Goal: Information Seeking & Learning: Check status

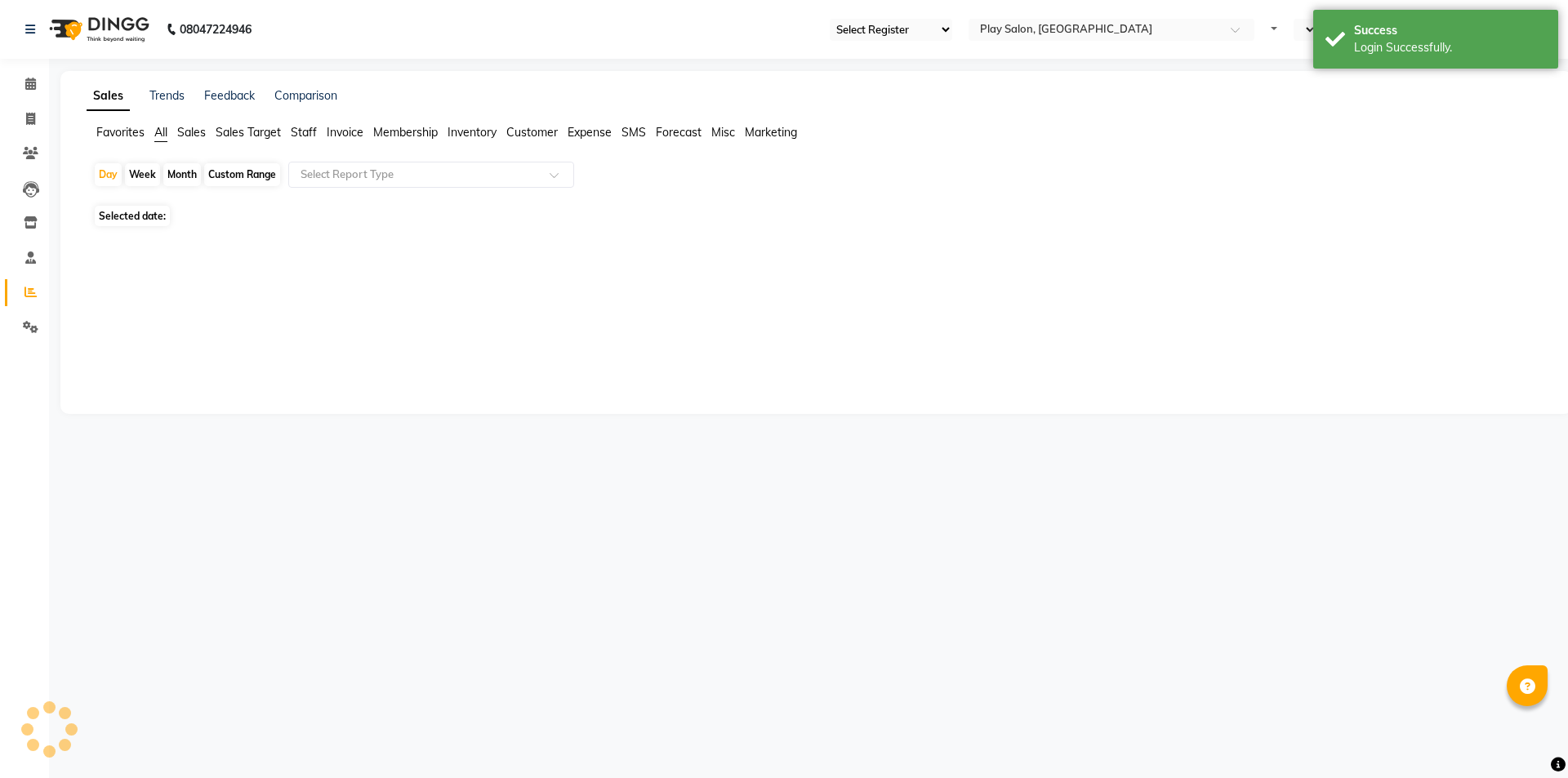
select select "en"
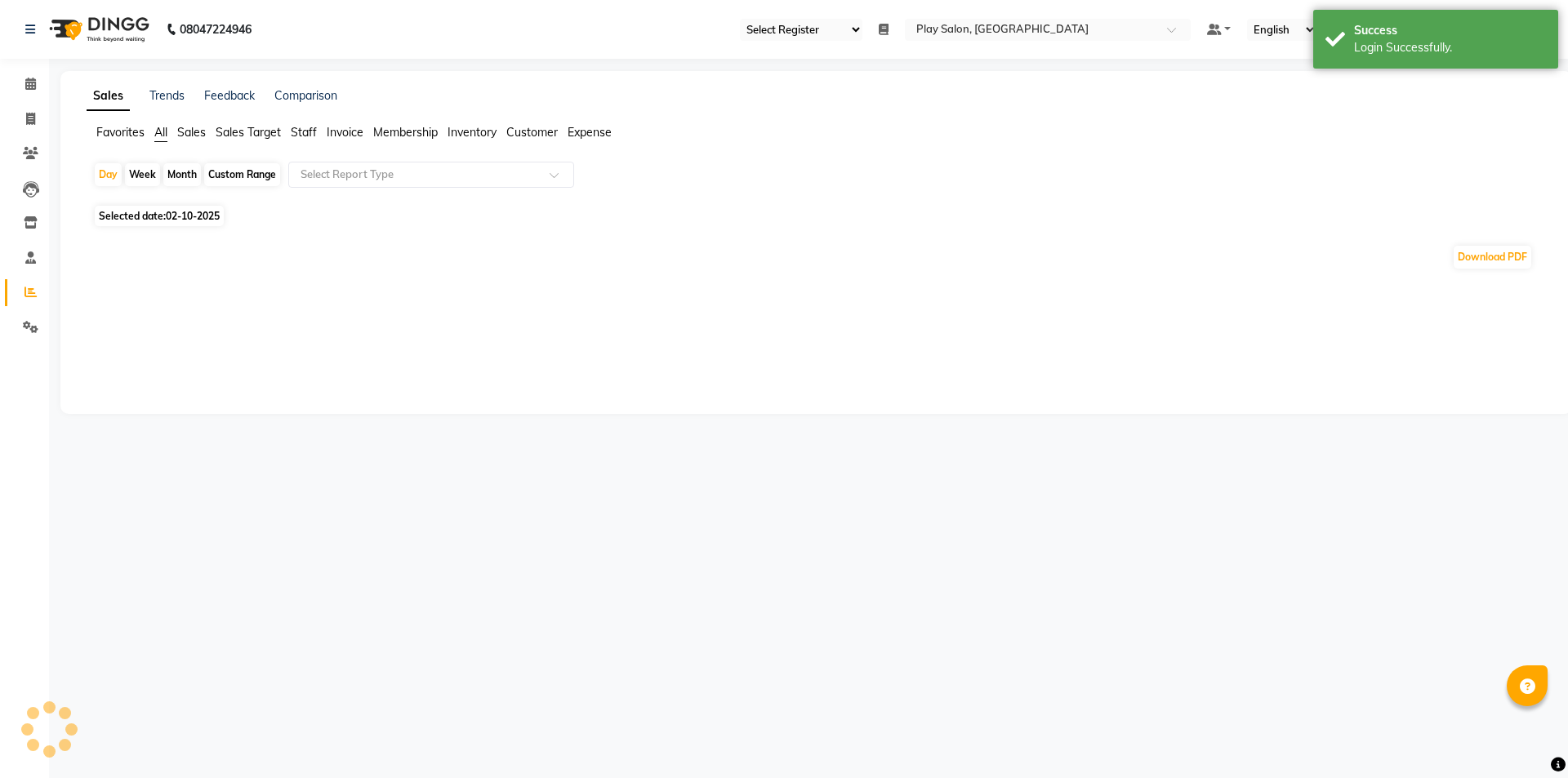
select select "94"
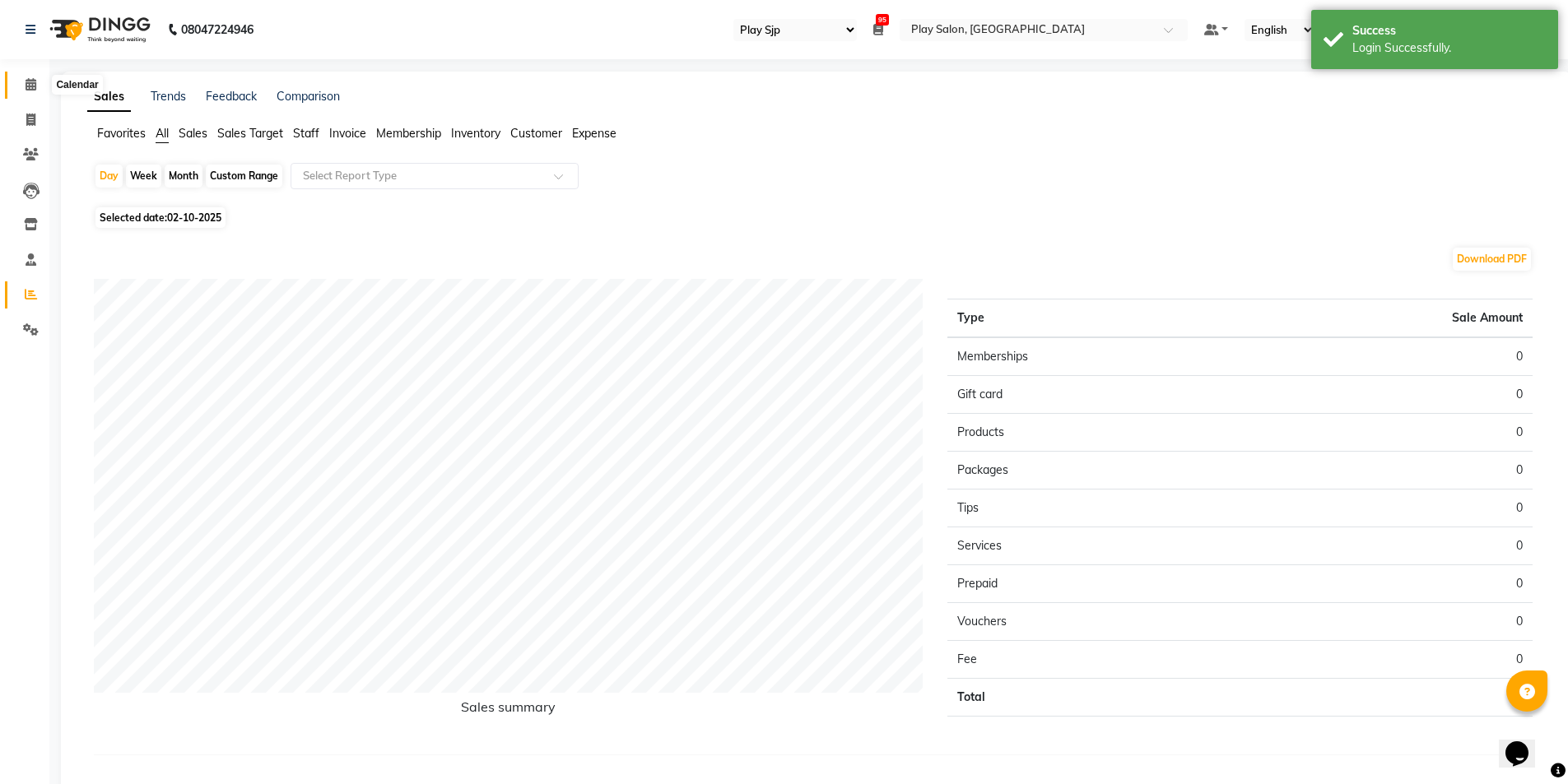
click at [33, 85] on icon at bounding box center [31, 84] width 11 height 13
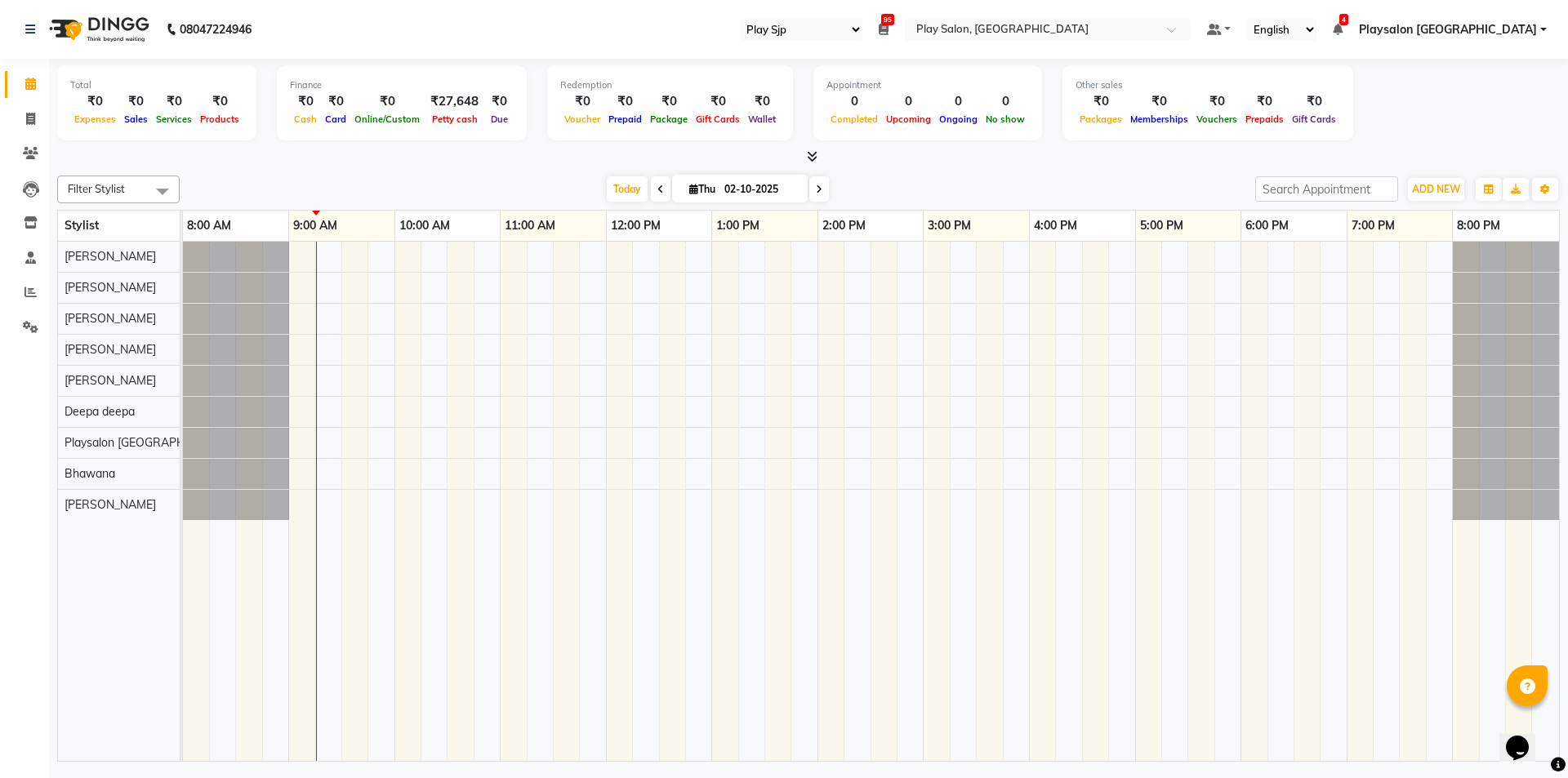
click at [658, 190] on icon at bounding box center [660, 189] width 7 height 10
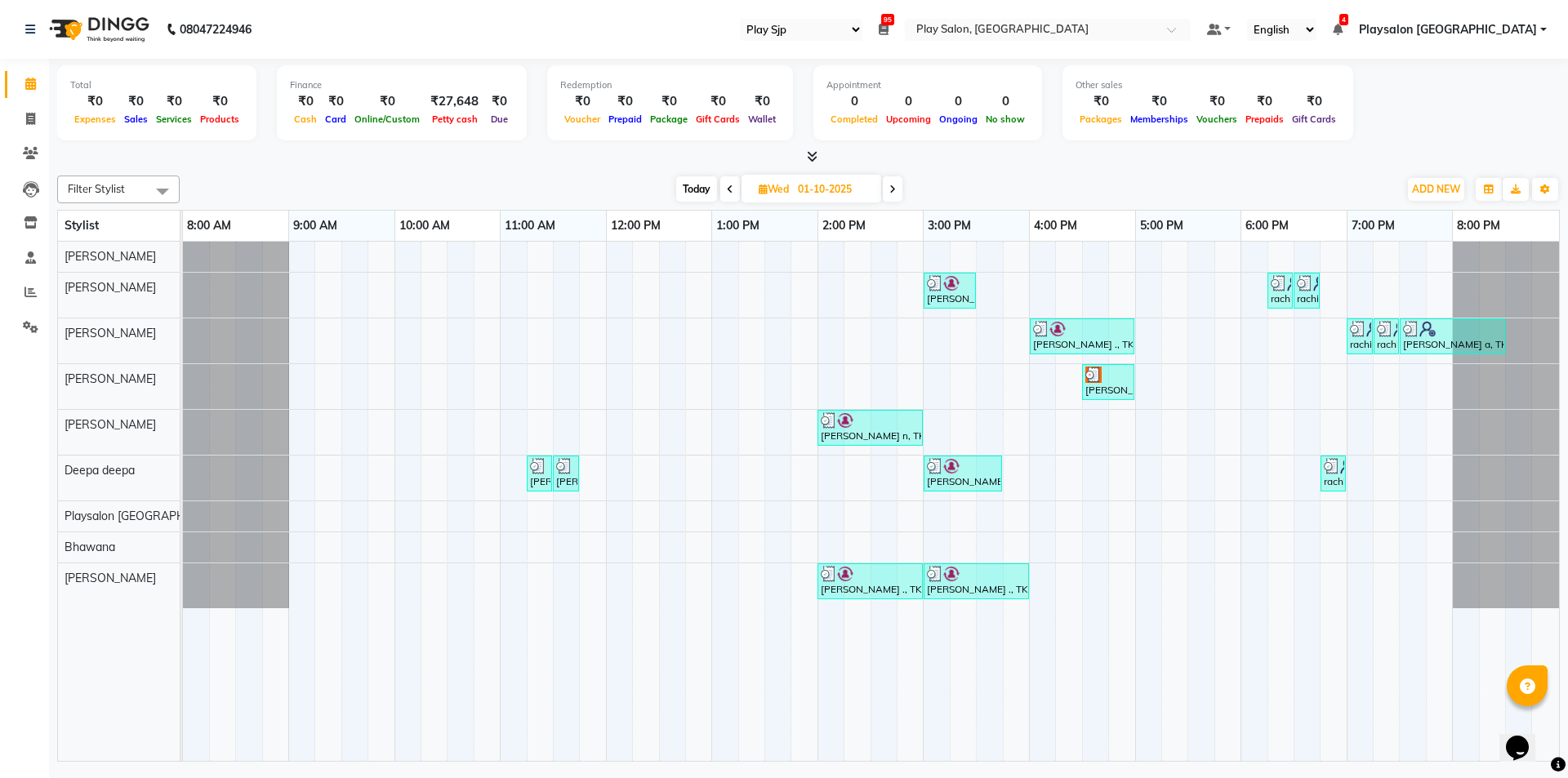
click at [895, 188] on icon at bounding box center [893, 189] width 7 height 10
type input "02-10-2025"
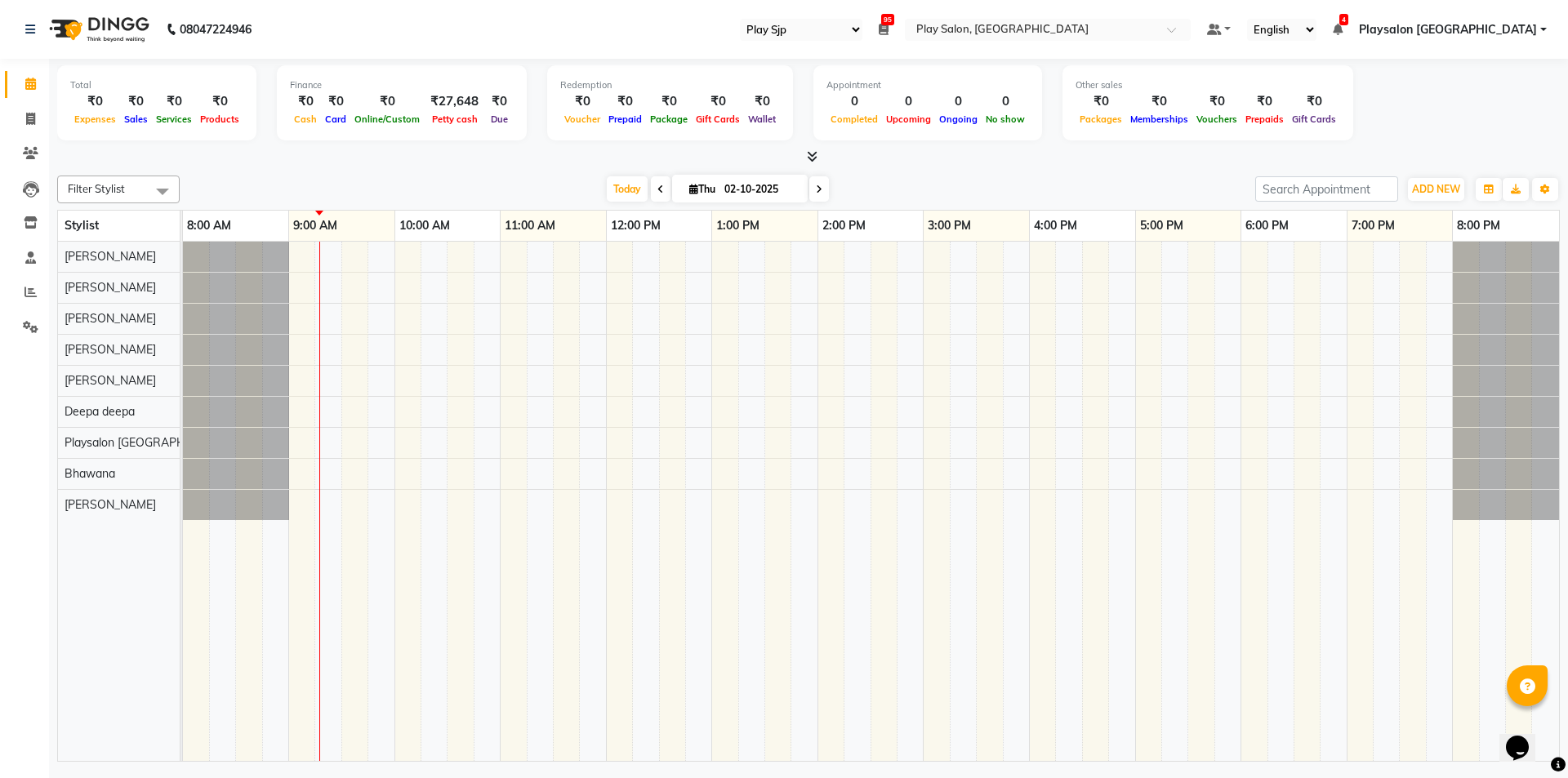
click at [165, 188] on span at bounding box center [162, 191] width 33 height 31
click at [71, 374] on div "Bhawana" at bounding box center [119, 372] width 104 height 17
checkbox input "false"
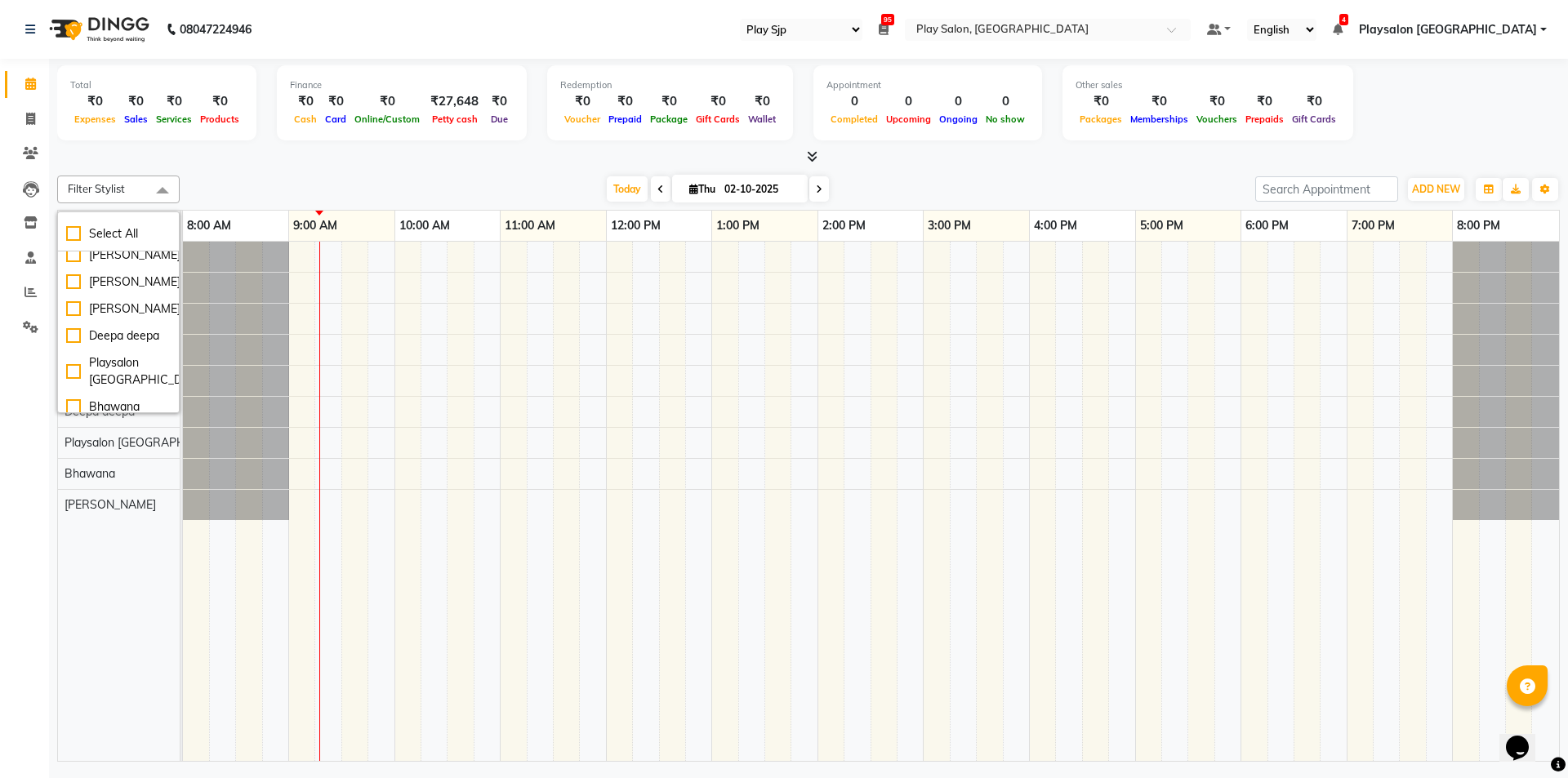
scroll to position [68, 0]
click at [70, 314] on div "[PERSON_NAME]" at bounding box center [119, 304] width 104 height 17
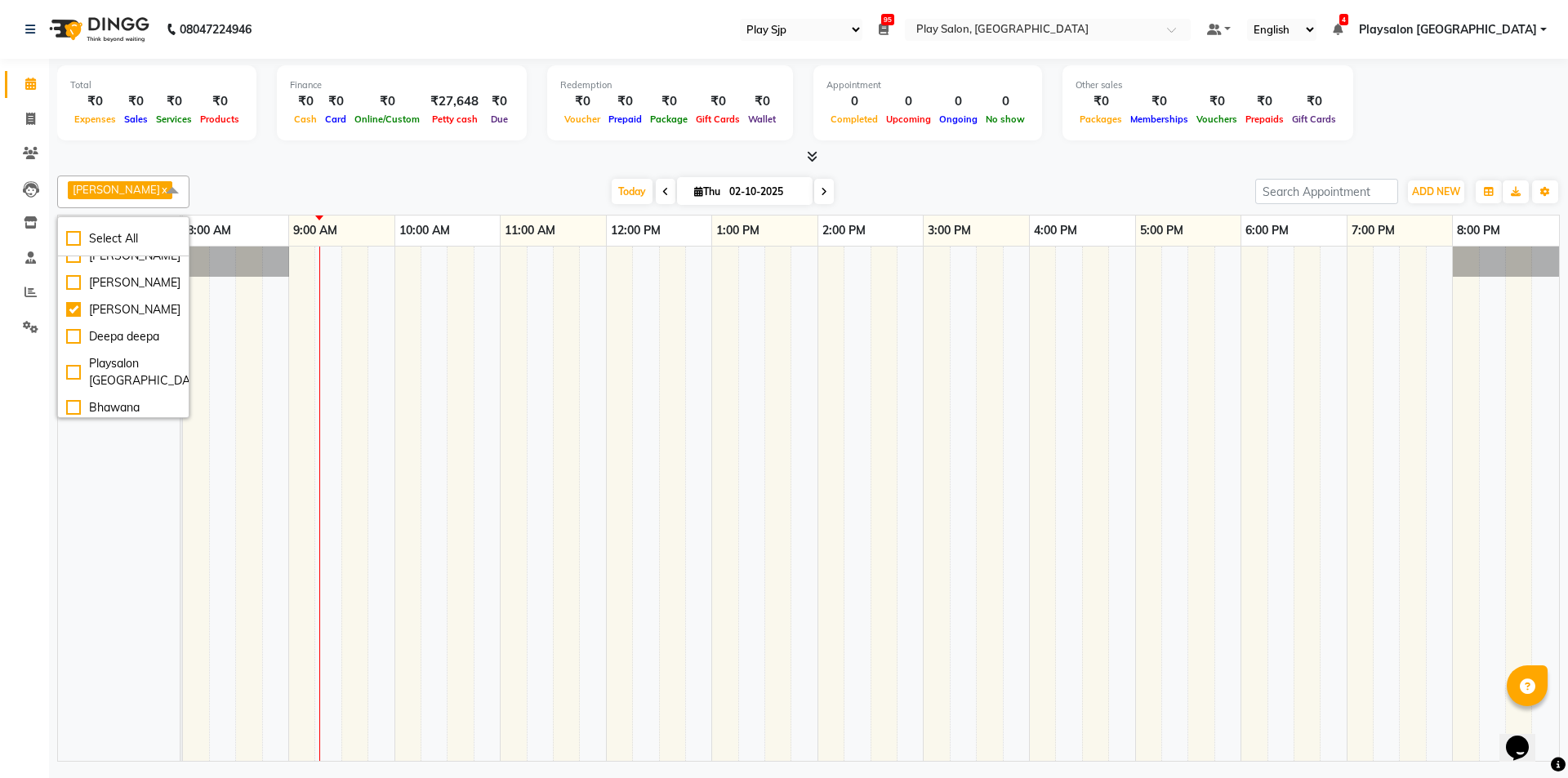
click at [277, 166] on div "Total ₹0 Expenses ₹0 Sales ₹0 Services ₹0 Products Finance ₹0 Cash ₹0 Card ₹0 O…" at bounding box center [808, 412] width 1518 height 707
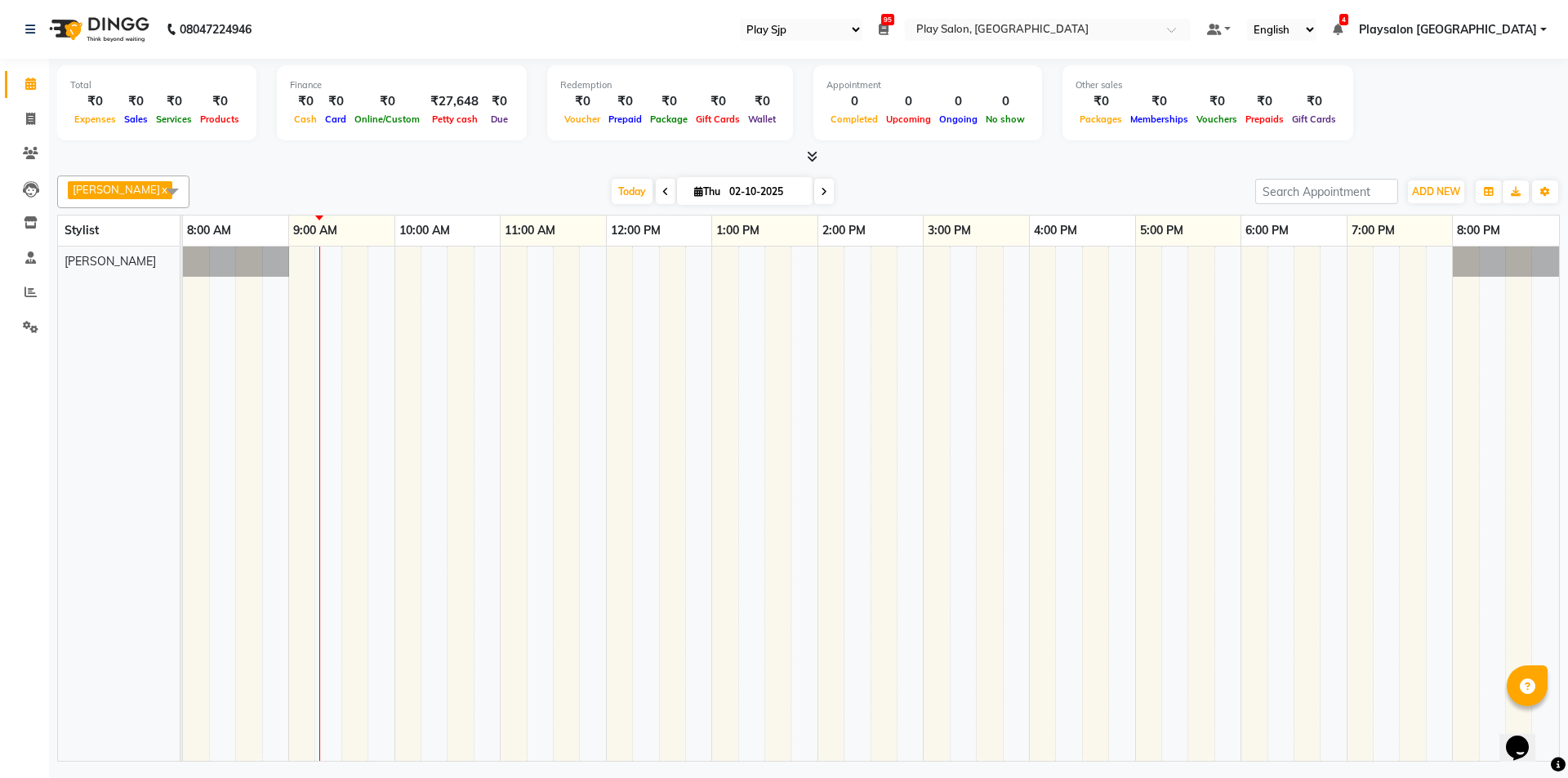
click at [162, 190] on span at bounding box center [172, 191] width 33 height 31
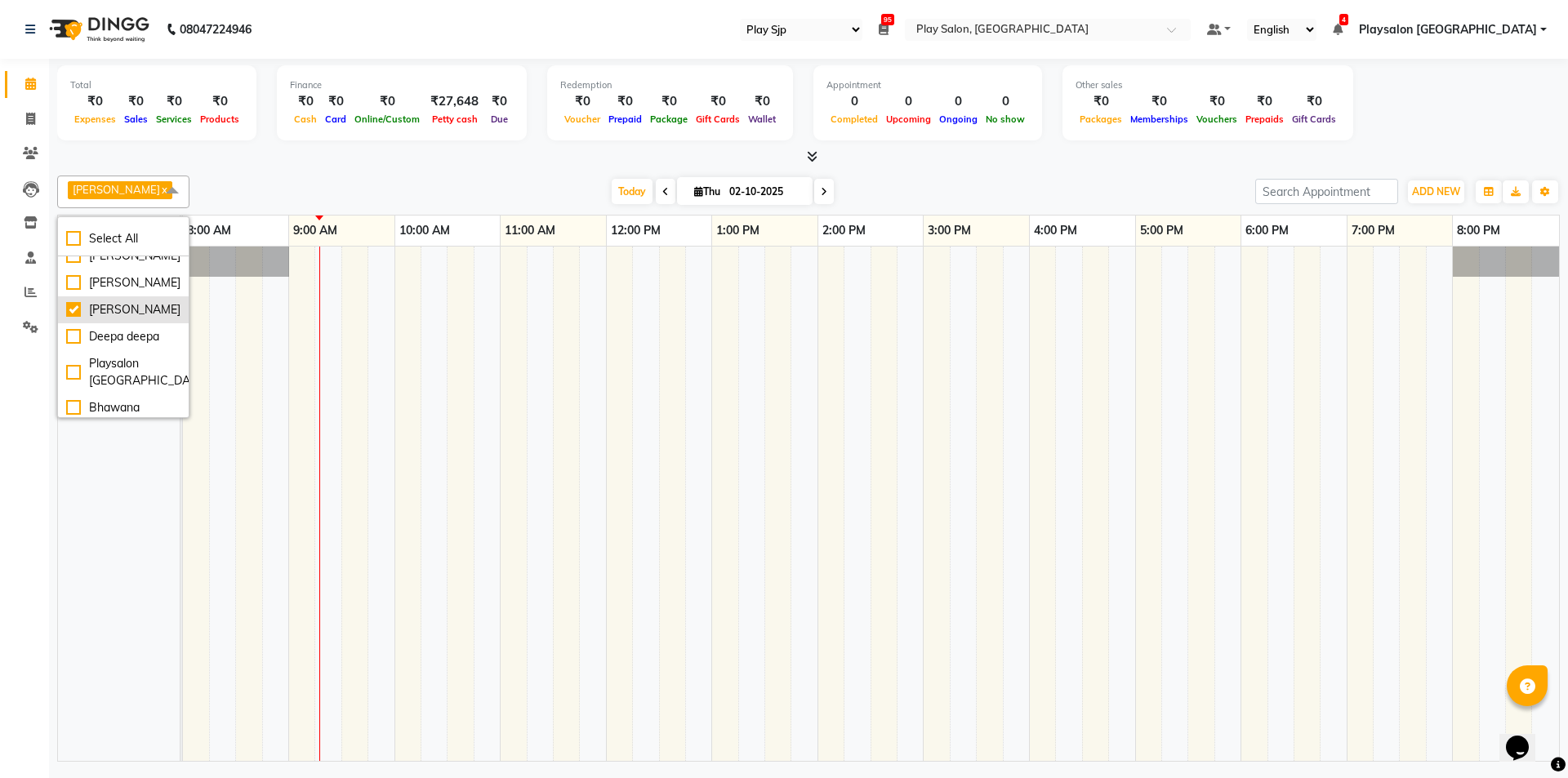
click at [69, 319] on div "[PERSON_NAME]" at bounding box center [124, 310] width 114 height 17
checkbox input "false"
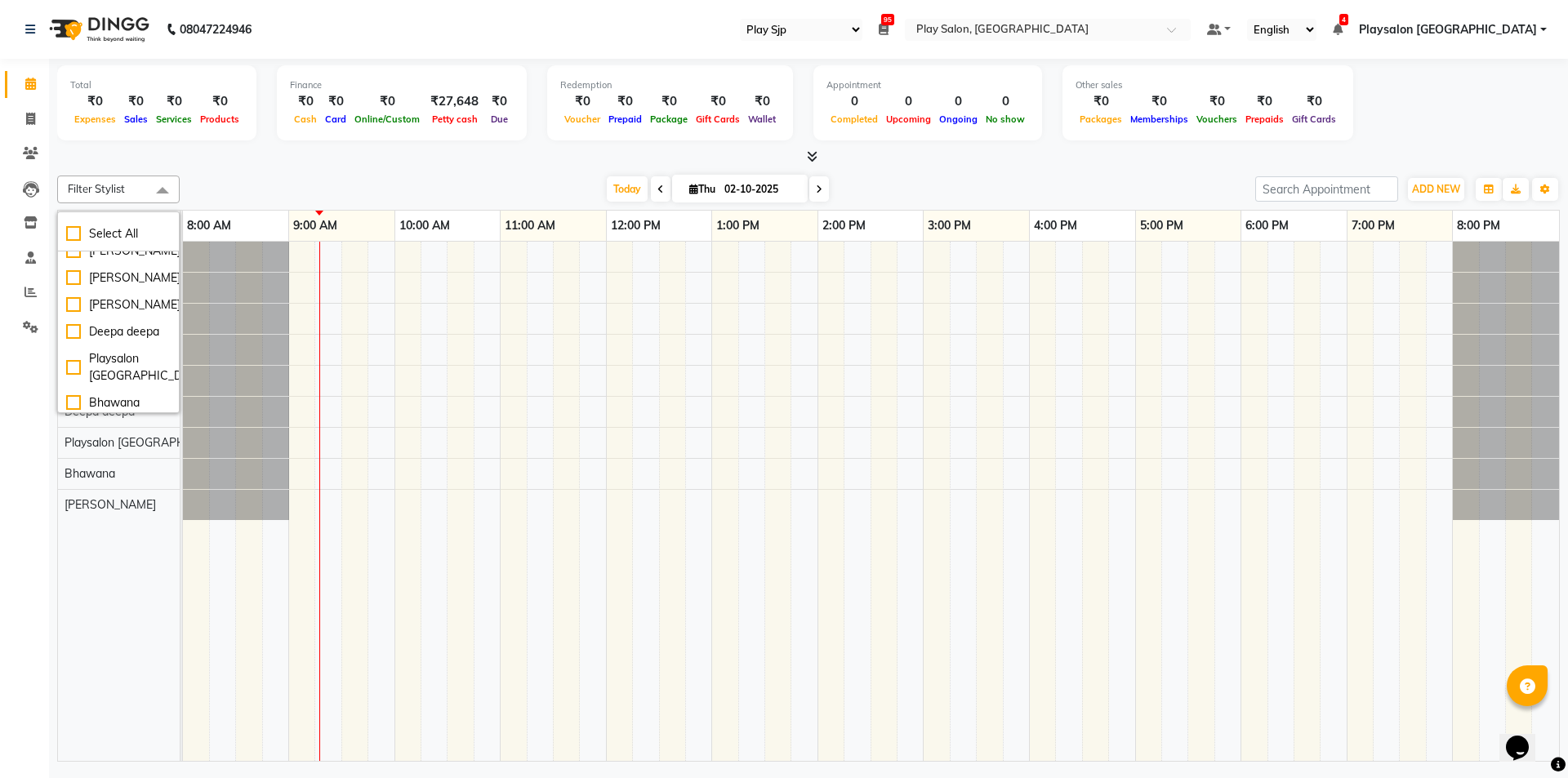
click at [359, 149] on div at bounding box center [808, 157] width 1502 height 17
